Goal: Information Seeking & Learning: Find specific fact

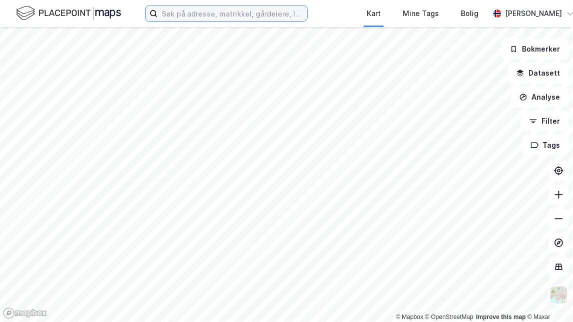
click at [180, 13] on input at bounding box center [233, 13] width 150 height 15
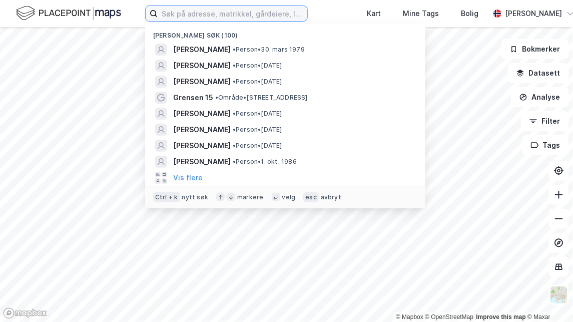
click at [180, 13] on input at bounding box center [233, 13] width 150 height 15
paste input "[PERSON_NAME]"
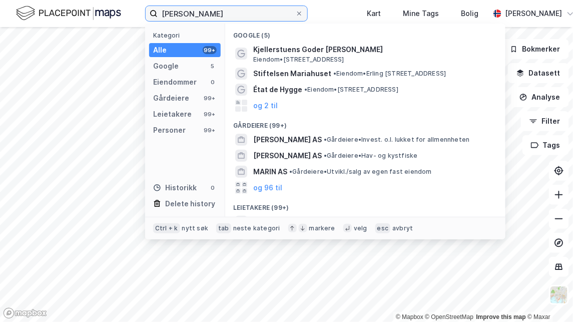
type input "[PERSON_NAME]"
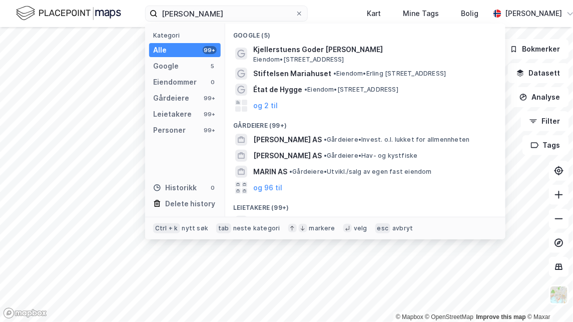
click at [172, 126] on div "Personer" at bounding box center [169, 130] width 33 height 12
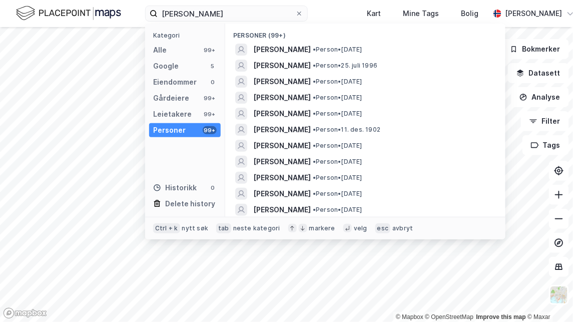
click at [298, 65] on span "[PERSON_NAME]" at bounding box center [282, 66] width 58 height 12
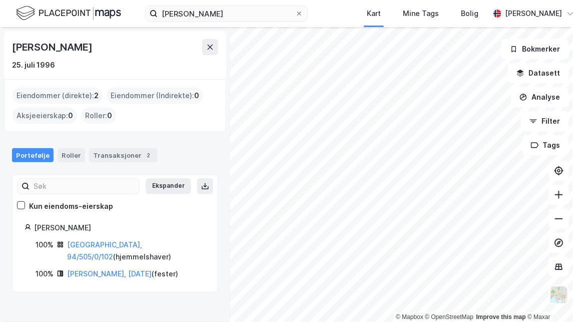
click at [111, 269] on link "[PERSON_NAME], [DATE]" at bounding box center [109, 273] width 85 height 9
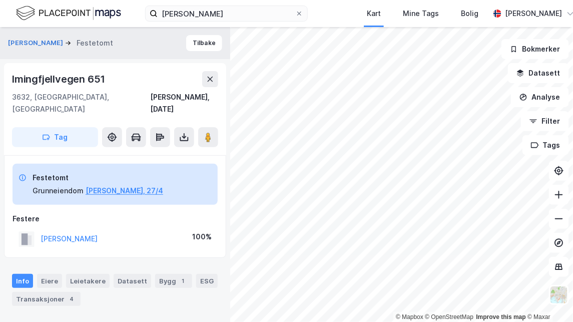
click at [51, 292] on div "Transaksjoner 4" at bounding box center [46, 299] width 69 height 14
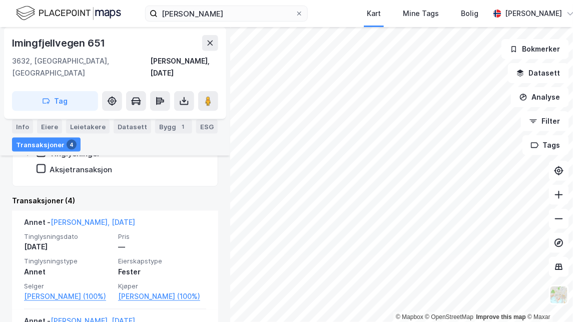
scroll to position [286, 0]
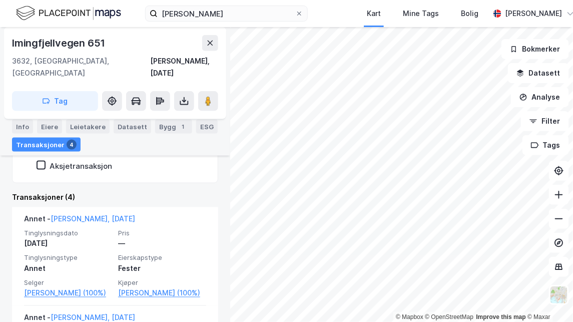
click at [130, 287] on link "[PERSON_NAME] (100%)" at bounding box center [162, 293] width 88 height 12
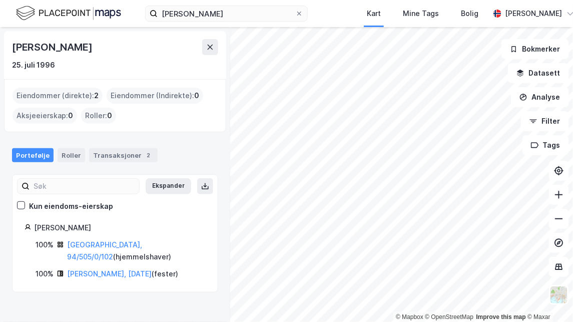
click at [96, 240] on link "[GEOGRAPHIC_DATA], 94/505/0/102" at bounding box center [104, 250] width 75 height 21
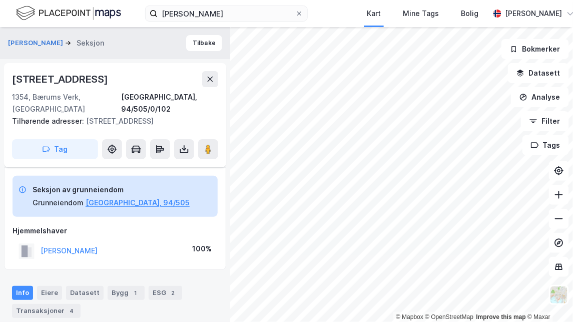
scroll to position [192, 0]
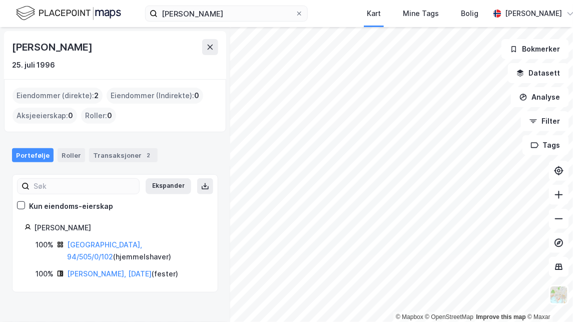
drag, startPoint x: 115, startPoint y: 46, endPoint x: 6, endPoint y: 47, distance: 108.5
click at [6, 47] on div "[PERSON_NAME] [DATE]" at bounding box center [115, 55] width 222 height 48
drag, startPoint x: 6, startPoint y: 47, endPoint x: 104, endPoint y: 49, distance: 98.0
copy div "[PERSON_NAME]"
